Goal: Check status: Check status

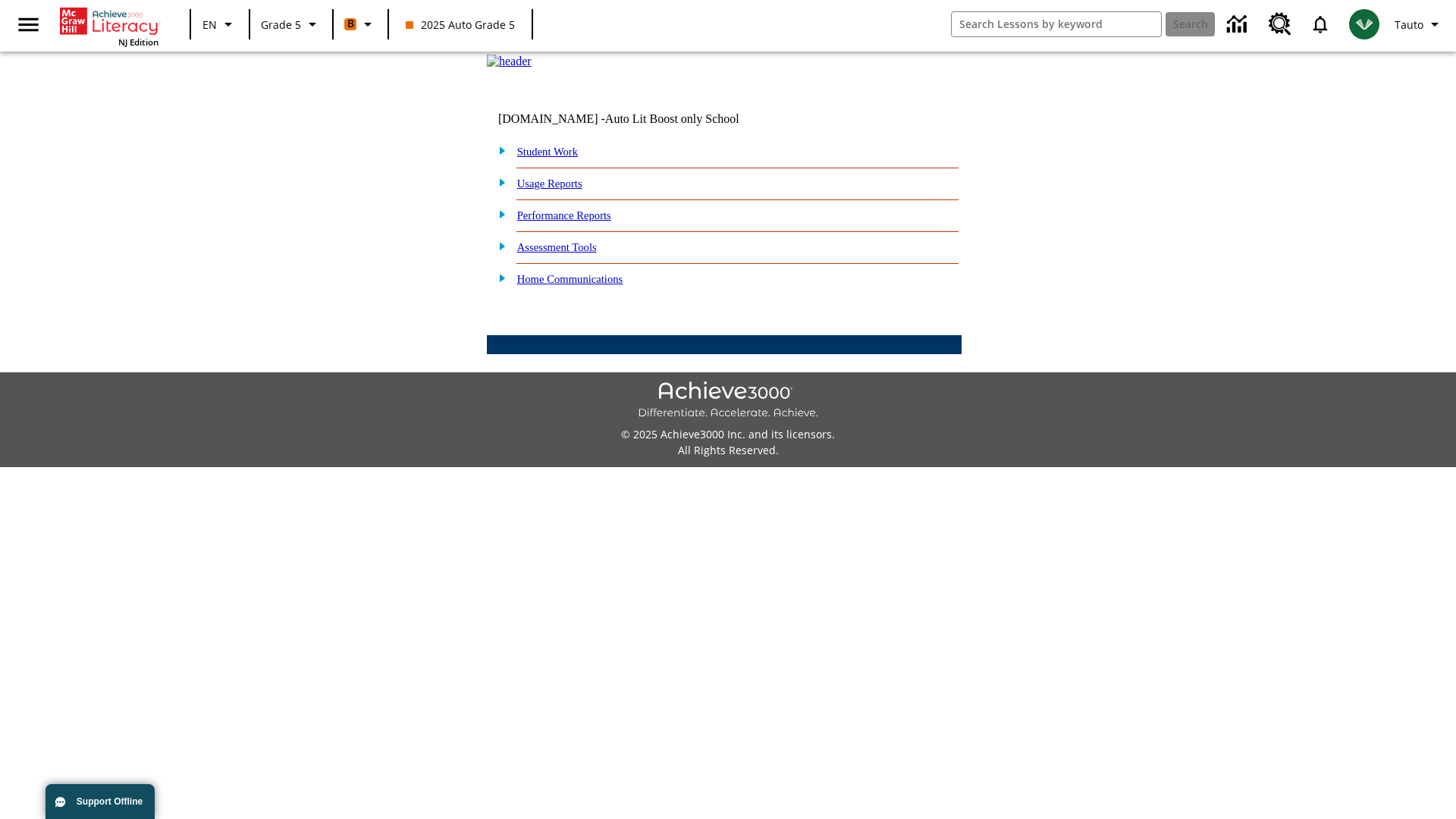
click at [557, 157] on link "Student Work" at bounding box center [547, 152] width 61 height 12
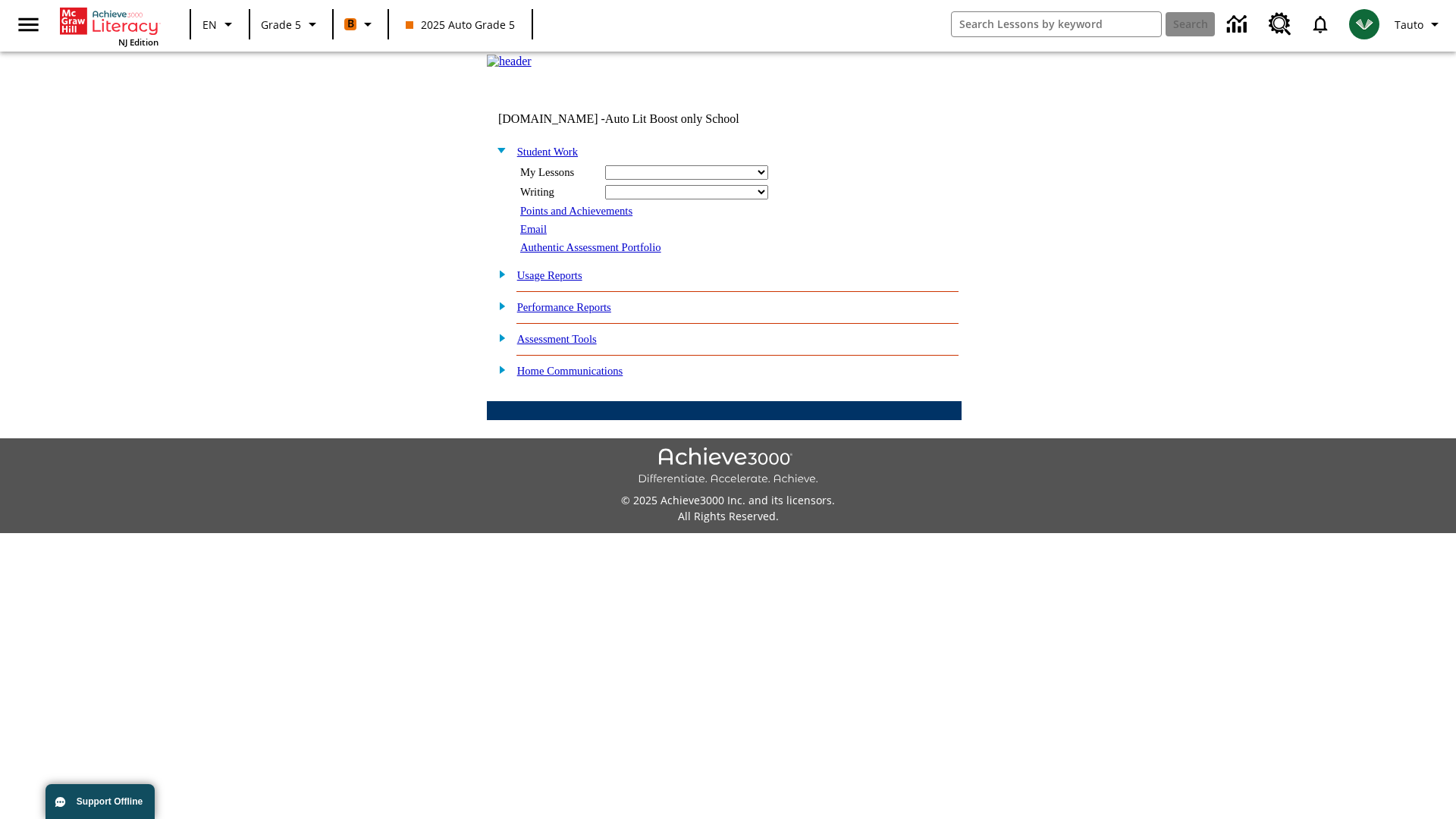
select select "/options/reports/?report_id=12&atype=4&section=2"
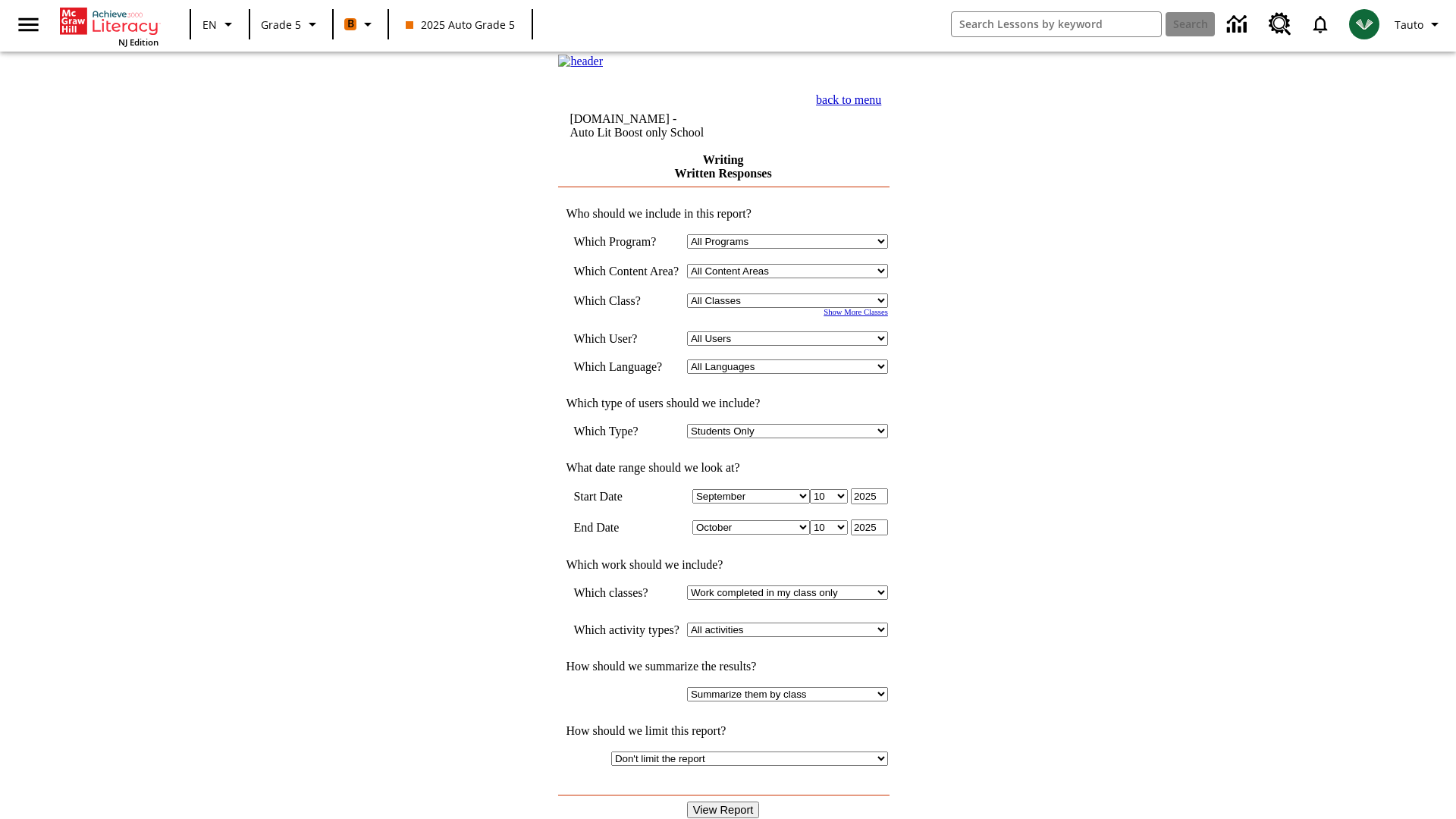
click at [793, 308] on select "Select a Class: All Classes 2025 Auto Grade 5 OL 2025 Auto Grade 6" at bounding box center [787, 300] width 201 height 14
select select "11133131"
